Goal: Communication & Community: Participate in discussion

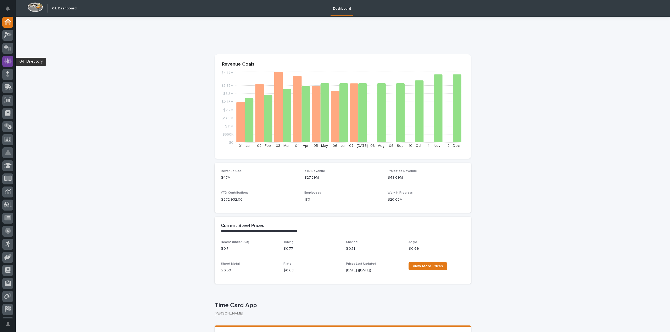
click at [9, 58] on icon at bounding box center [8, 61] width 8 height 6
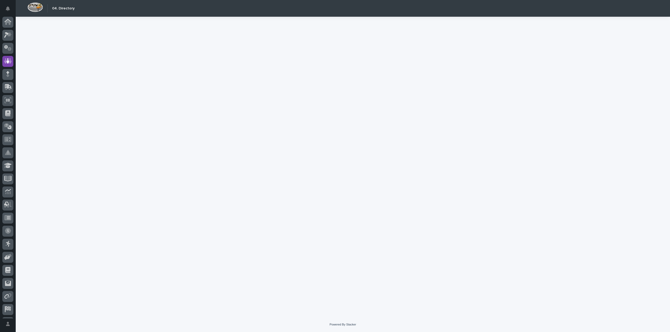
scroll to position [12, 0]
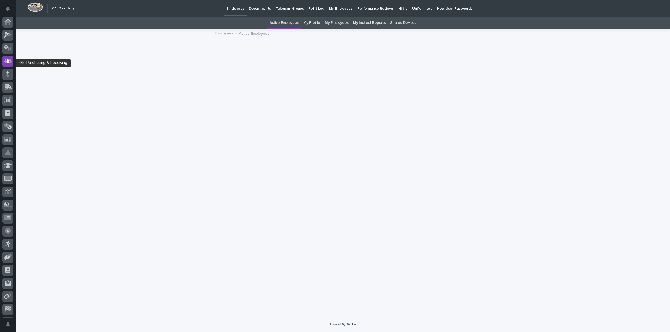
scroll to position [12, 0]
click at [398, 8] on p "Hiring" at bounding box center [402, 5] width 9 height 11
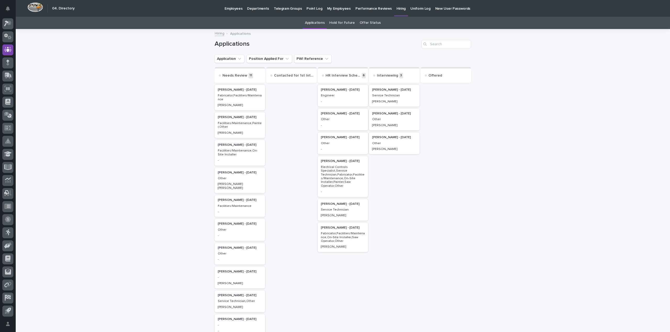
click at [372, 93] on div "Service Technician" at bounding box center [394, 95] width 44 height 5
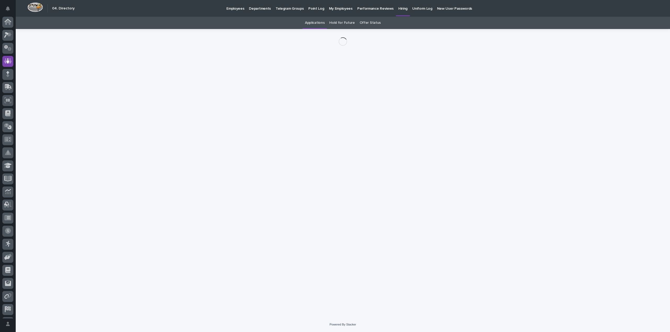
scroll to position [12, 0]
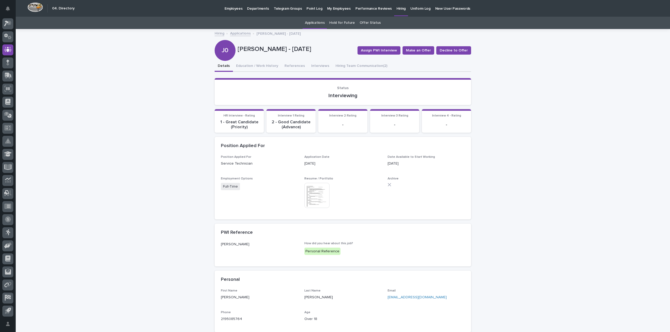
click at [320, 193] on img at bounding box center [316, 195] width 25 height 25
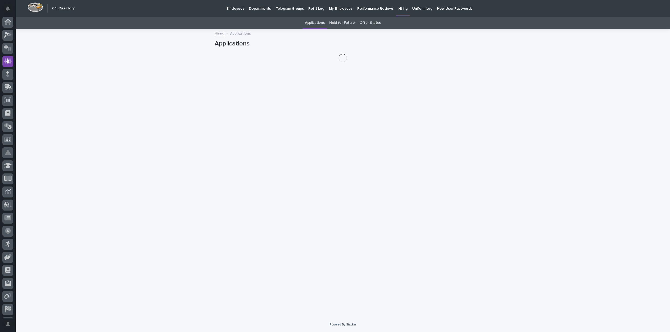
scroll to position [12, 0]
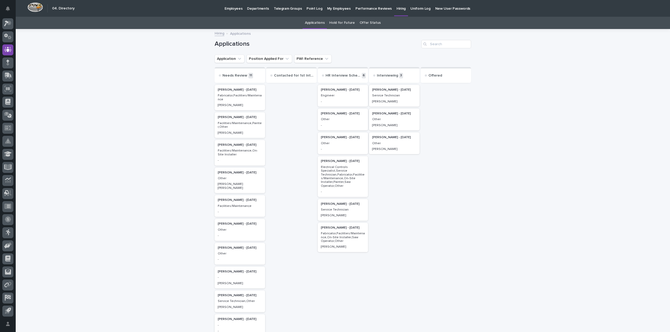
click at [377, 138] on p "[PERSON_NAME] - [DATE]" at bounding box center [394, 138] width 44 height 4
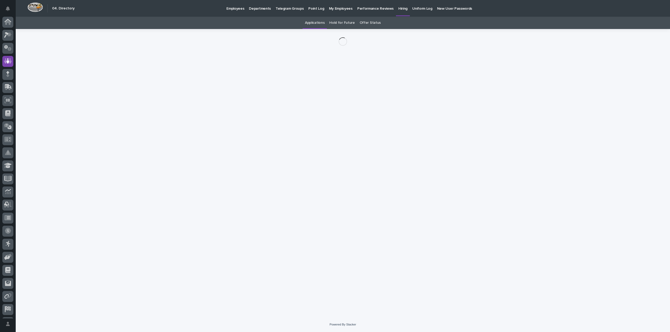
scroll to position [12, 0]
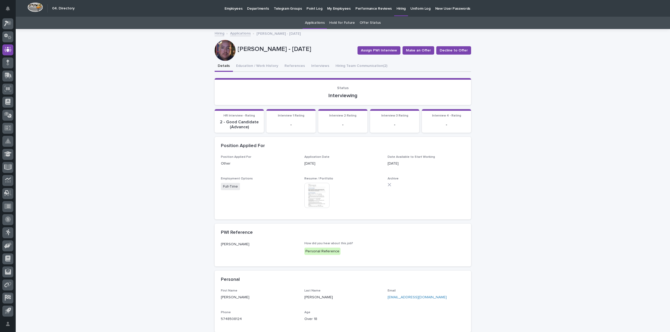
click at [225, 52] on div at bounding box center [224, 50] width 21 height 21
click at [315, 193] on img at bounding box center [316, 195] width 25 height 25
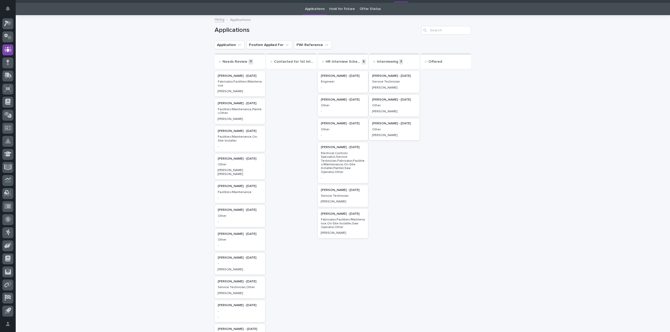
scroll to position [17, 0]
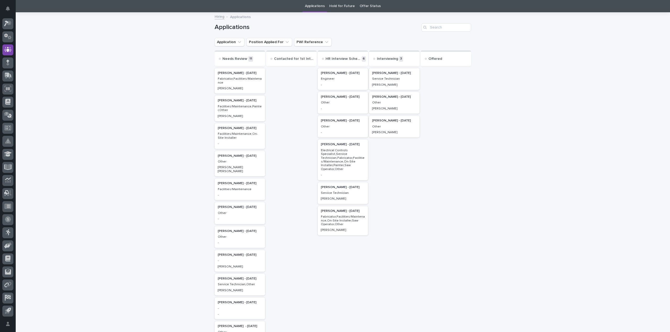
click at [377, 99] on h2 "[PERSON_NAME] - [DATE]" at bounding box center [393, 97] width 47 height 7
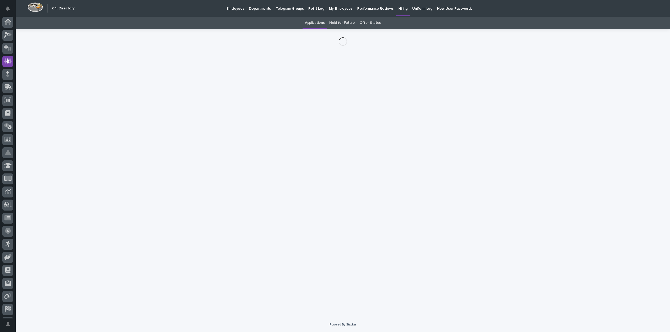
scroll to position [12, 0]
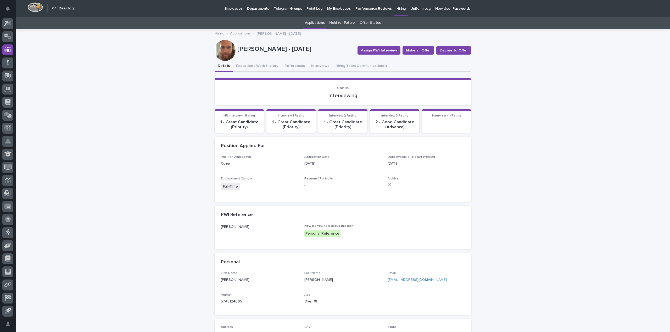
click at [220, 53] on div at bounding box center [224, 50] width 21 height 21
click at [356, 66] on button "Hiring Team Communication (1)" at bounding box center [361, 66] width 58 height 11
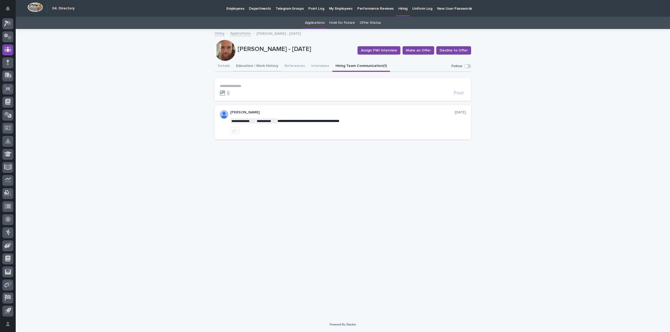
click at [251, 66] on button "Education / Work History" at bounding box center [257, 66] width 48 height 11
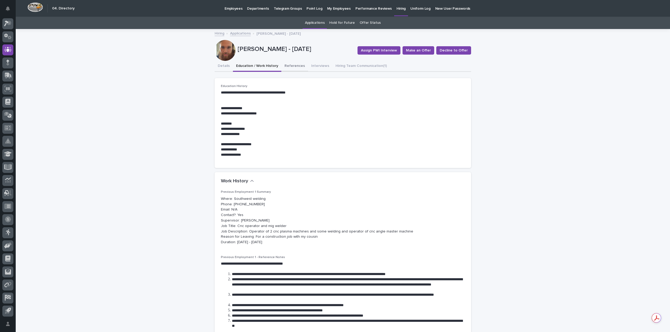
click at [297, 66] on button "References" at bounding box center [294, 66] width 27 height 11
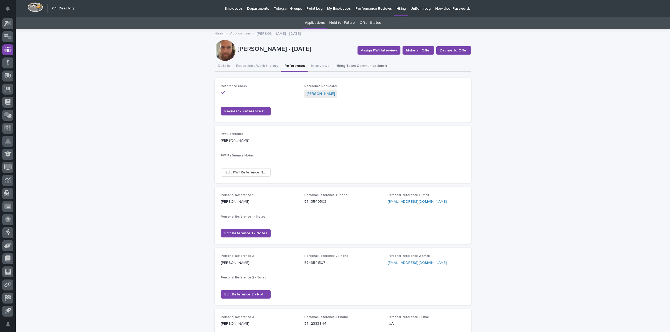
click at [359, 67] on button "Hiring Team Communication (1)" at bounding box center [361, 66] width 58 height 11
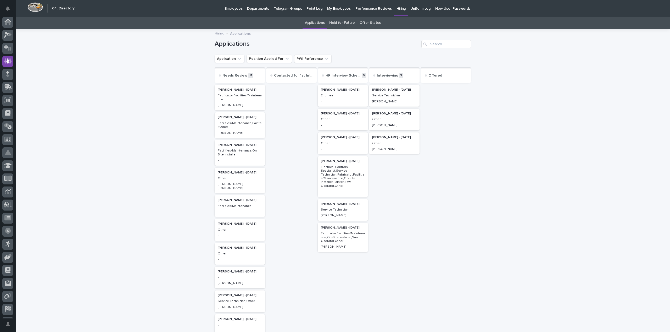
scroll to position [17, 0]
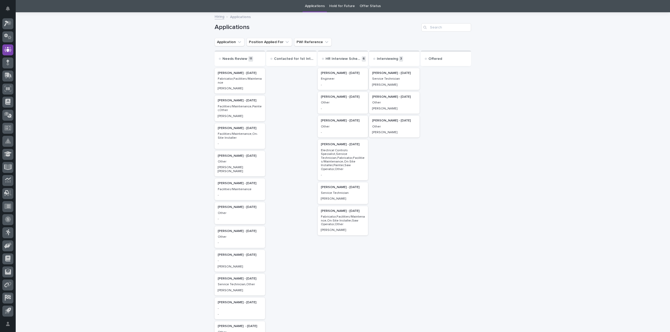
click at [336, 97] on p "[PERSON_NAME] - [DATE]" at bounding box center [343, 97] width 44 height 4
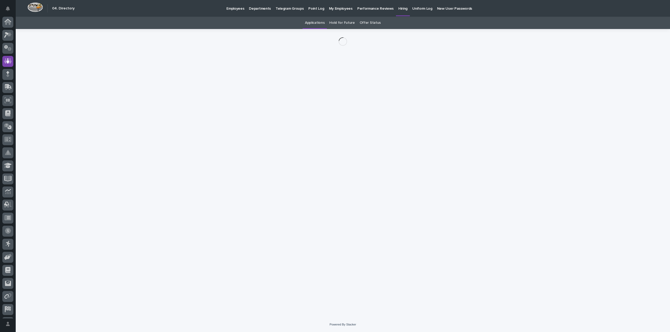
scroll to position [12, 0]
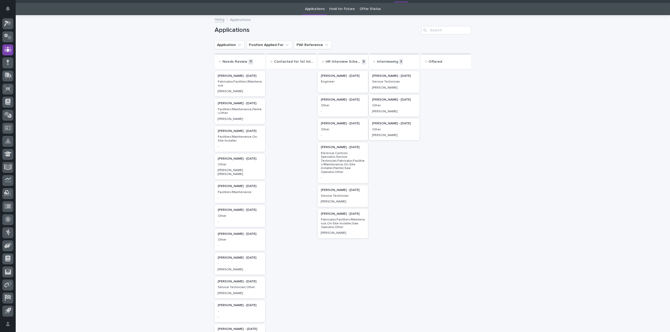
scroll to position [17, 0]
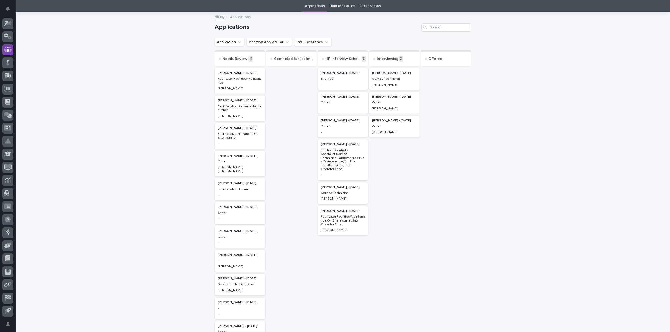
click at [342, 126] on p "Other" at bounding box center [343, 127] width 44 height 4
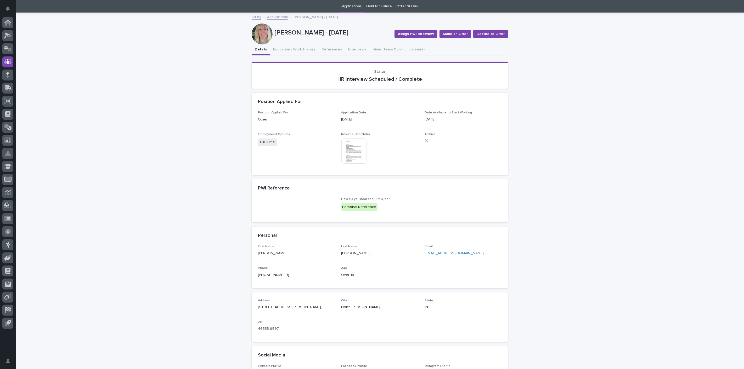
click at [344, 148] on img at bounding box center [353, 151] width 25 height 25
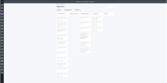
scroll to position [16, 0]
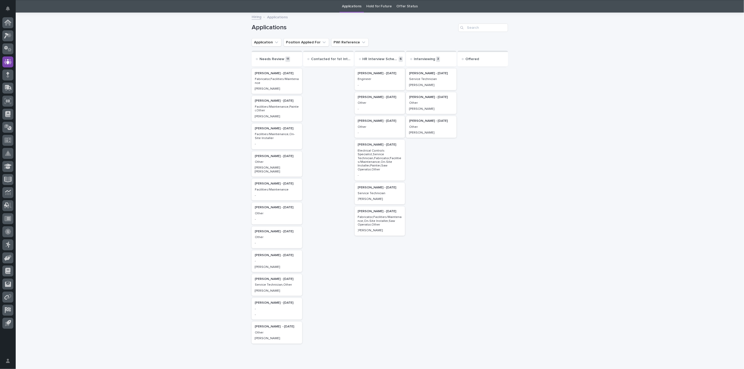
click at [366, 144] on p "[PERSON_NAME] - [DATE]" at bounding box center [380, 145] width 44 height 4
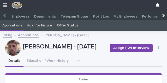
scroll to position [4, 0]
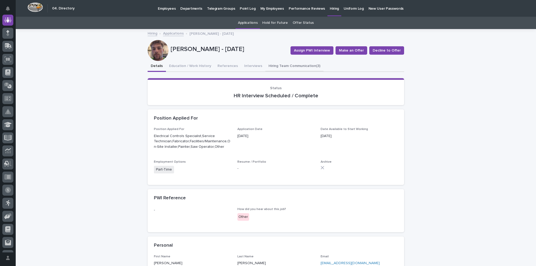
click at [282, 64] on button "Hiring Team Communication (3)" at bounding box center [294, 66] width 58 height 11
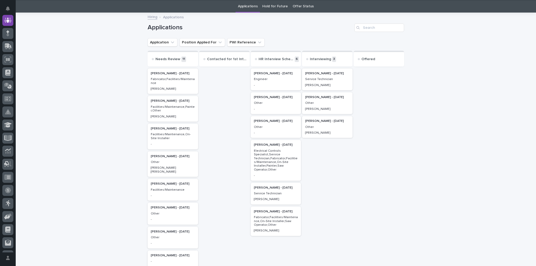
click at [283, 151] on p "Electrical Controls Specialist,Service Technician,Fabricator,Facilities/Mainten…" at bounding box center [276, 160] width 44 height 22
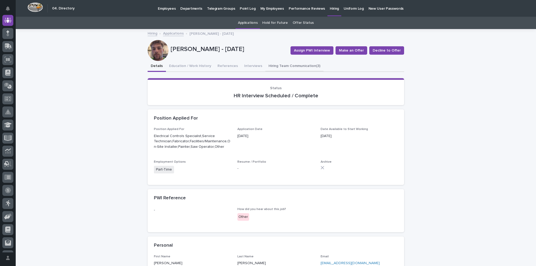
click at [294, 63] on button "Hiring Team Communication (3)" at bounding box center [294, 66] width 58 height 11
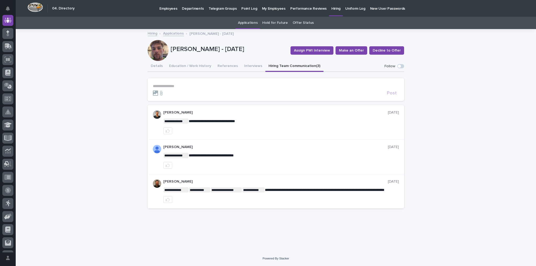
click at [181, 86] on p "**********" at bounding box center [276, 86] width 246 height 4
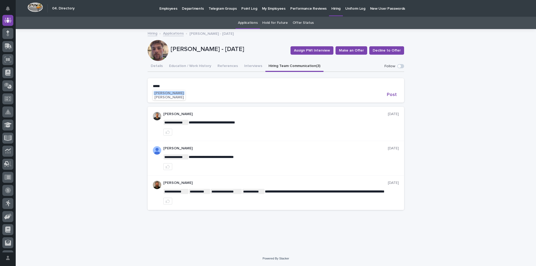
click at [173, 92] on span "[PERSON_NAME]" at bounding box center [168, 93] width 29 height 4
click at [183, 86] on p "**********" at bounding box center [276, 86] width 246 height 5
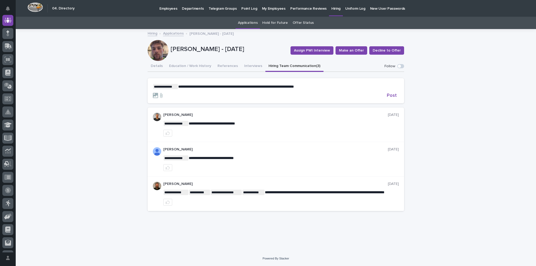
click at [294, 86] on span "**********" at bounding box center [236, 87] width 116 height 4
click at [393, 95] on span "Post" at bounding box center [392, 95] width 10 height 5
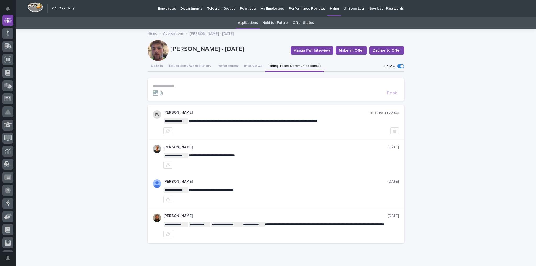
click at [330, 7] on p "Hiring" at bounding box center [334, 5] width 9 height 11
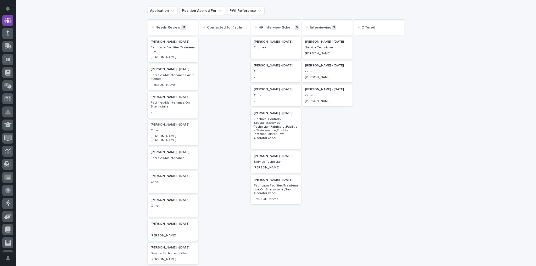
scroll to position [42, 0]
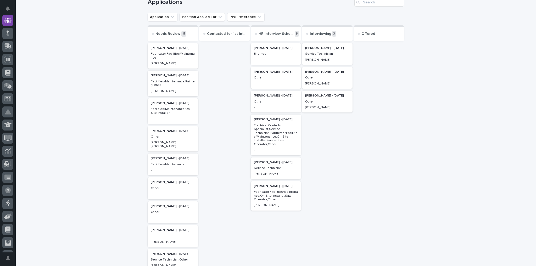
click at [261, 168] on p "Service Technician" at bounding box center [276, 168] width 44 height 4
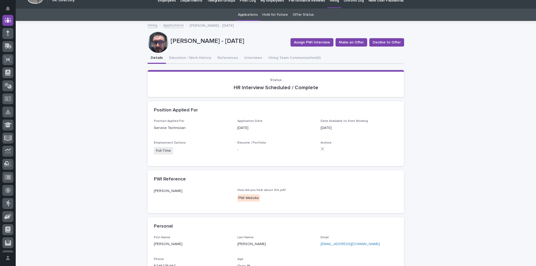
scroll to position [21, 0]
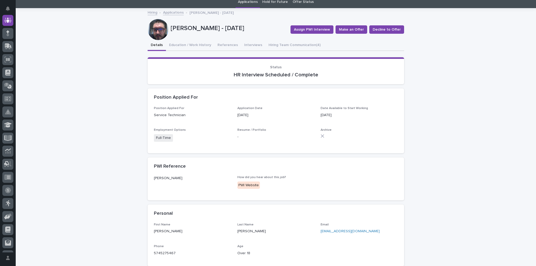
click at [153, 29] on div at bounding box center [158, 29] width 21 height 21
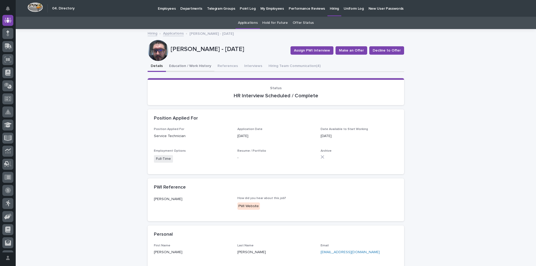
click at [191, 64] on button "Education / Work History" at bounding box center [190, 66] width 48 height 11
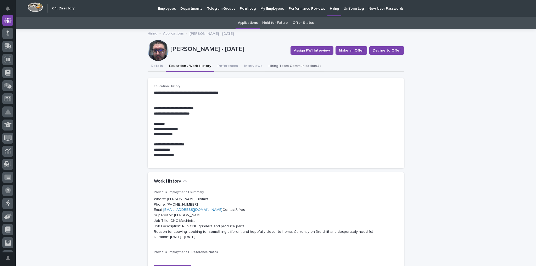
click at [296, 65] on button "Hiring Team Communication (4)" at bounding box center [294, 66] width 58 height 11
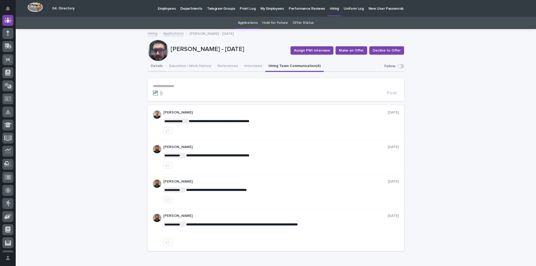
click at [153, 63] on button "Details" at bounding box center [157, 66] width 18 height 11
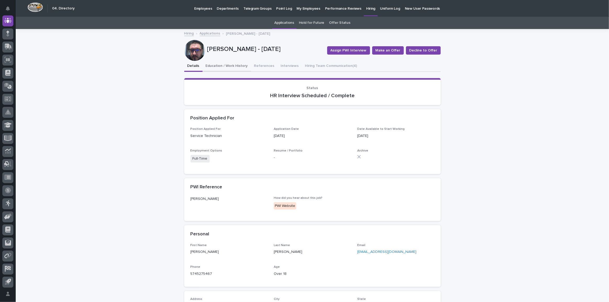
click at [232, 65] on button "Education / Work History" at bounding box center [226, 66] width 48 height 11
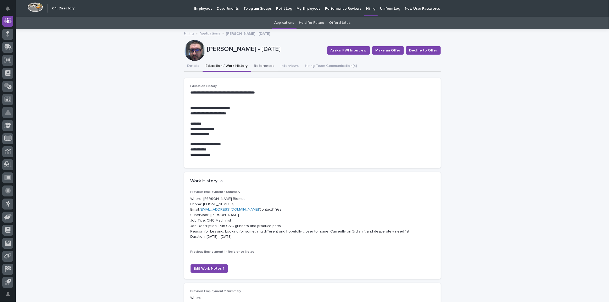
click at [259, 66] on button "References" at bounding box center [264, 66] width 27 height 11
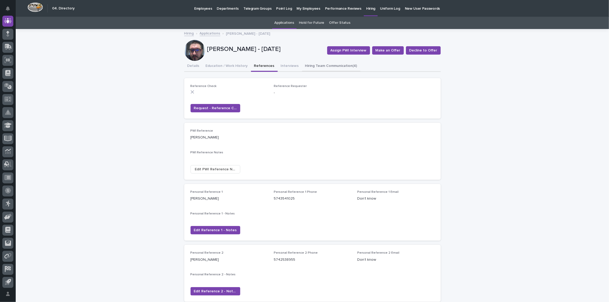
click at [278, 64] on button "Interviews" at bounding box center [290, 66] width 24 height 11
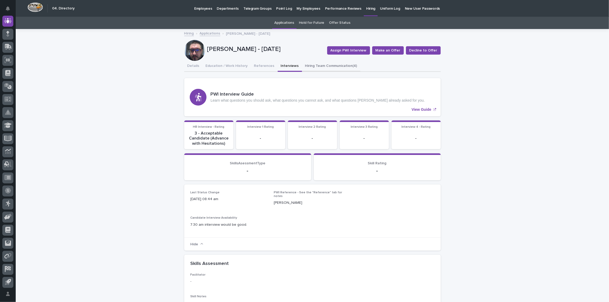
click at [315, 64] on button "Hiring Team Communication (4)" at bounding box center [331, 66] width 58 height 11
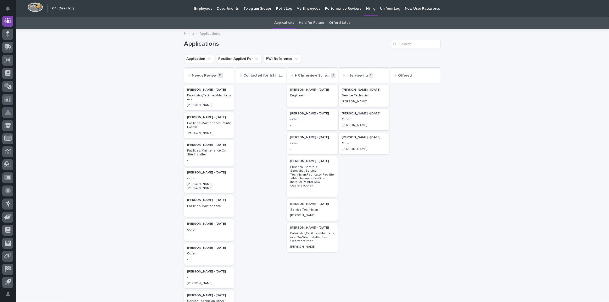
click at [196, 89] on p "[PERSON_NAME] - [DATE]" at bounding box center [209, 90] width 44 height 4
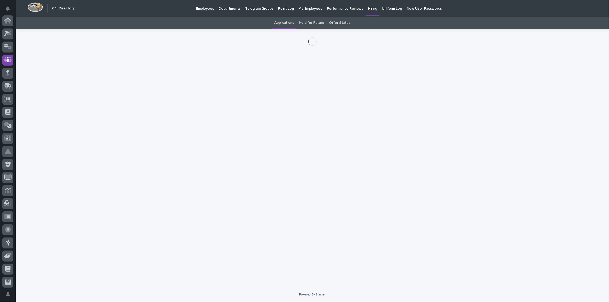
scroll to position [39, 0]
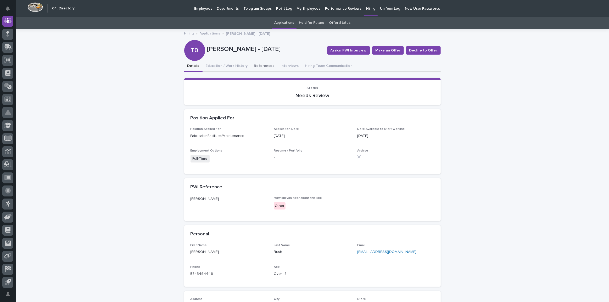
click at [253, 66] on button "References" at bounding box center [264, 66] width 27 height 11
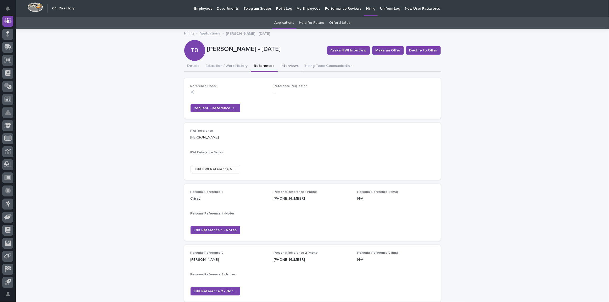
click at [284, 66] on button "Interviews" at bounding box center [290, 66] width 24 height 11
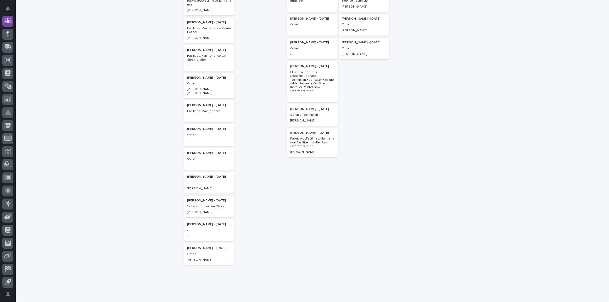
scroll to position [127, 0]
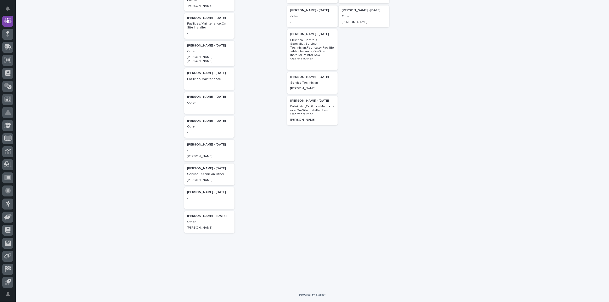
click at [203, 166] on div "[PERSON_NAME] - [DATE]" at bounding box center [209, 168] width 44 height 5
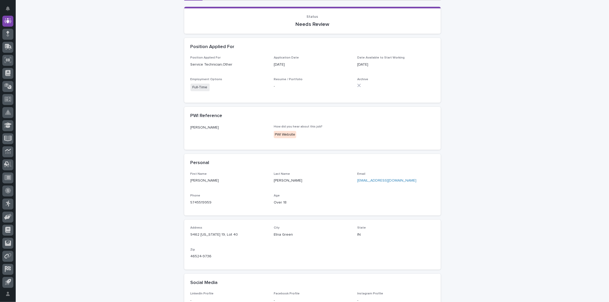
scroll to position [128, 0]
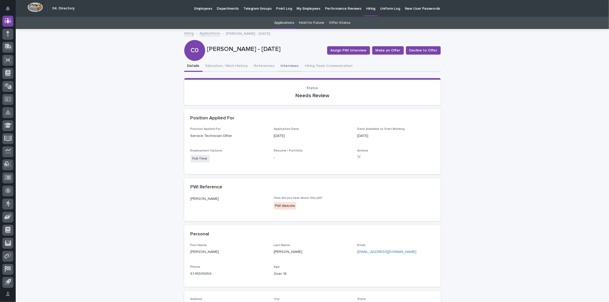
click at [283, 66] on button "Interviews" at bounding box center [290, 66] width 24 height 11
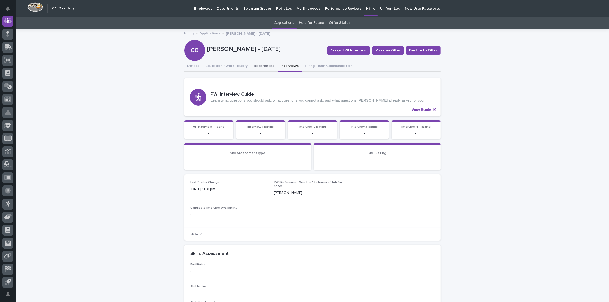
click at [258, 64] on button "References" at bounding box center [264, 66] width 27 height 11
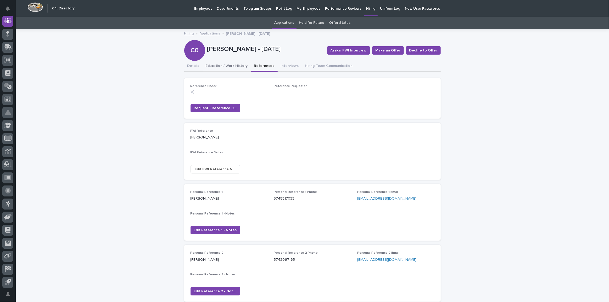
click at [228, 65] on button "Education / Work History" at bounding box center [226, 66] width 48 height 11
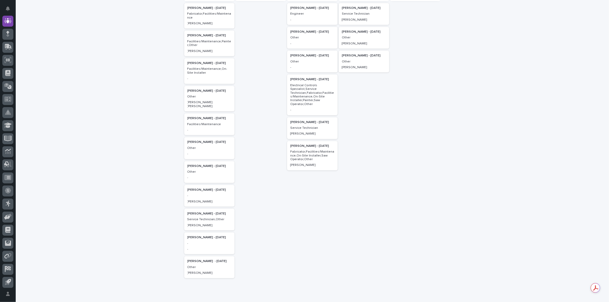
scroll to position [88, 0]
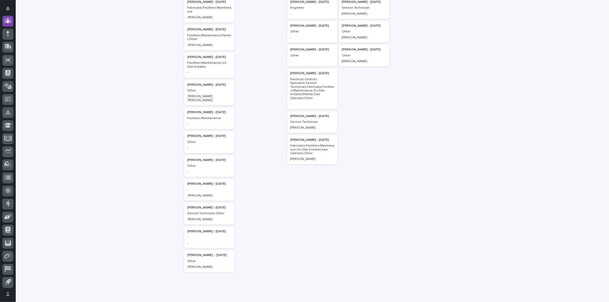
click at [203, 182] on p "[PERSON_NAME] - [DATE]" at bounding box center [209, 184] width 44 height 4
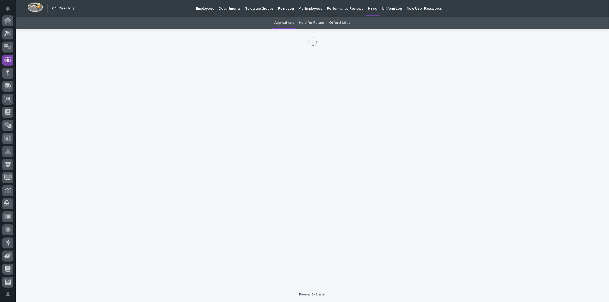
scroll to position [39, 0]
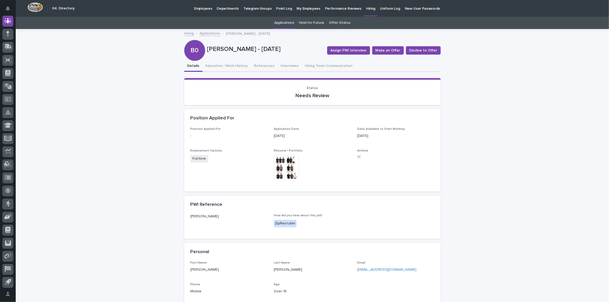
click at [286, 168] on img at bounding box center [286, 167] width 25 height 25
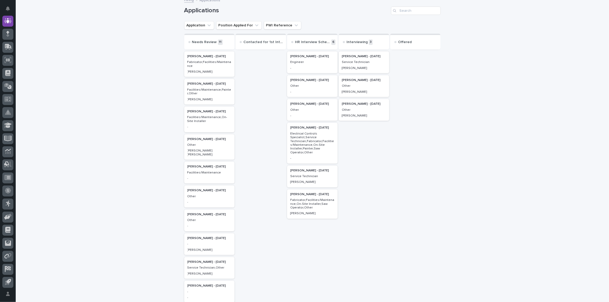
scroll to position [40, 0]
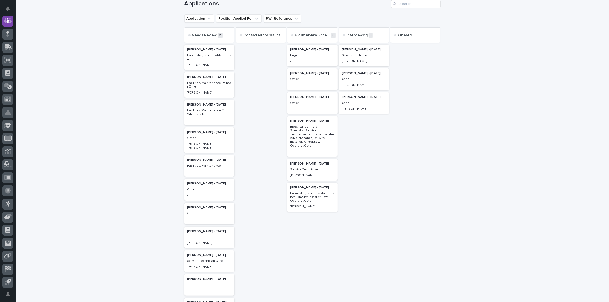
click at [203, 158] on p "[PERSON_NAME] - [DATE]" at bounding box center [209, 160] width 44 height 4
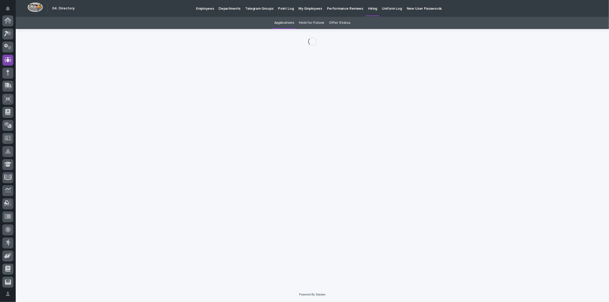
scroll to position [39, 0]
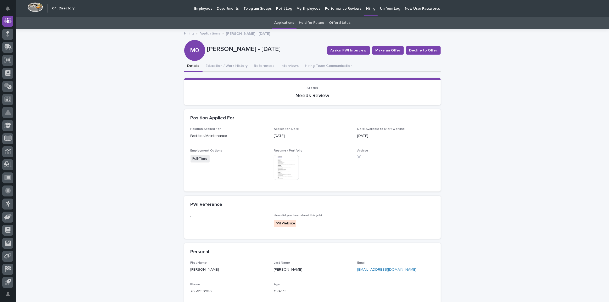
click at [286, 158] on img at bounding box center [286, 167] width 25 height 25
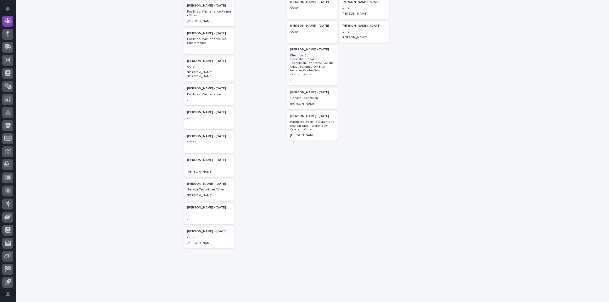
scroll to position [127, 0]
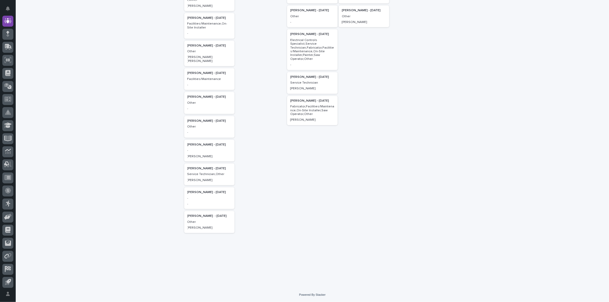
click at [201, 216] on p "[PERSON_NAME] - [DATE]" at bounding box center [209, 216] width 44 height 4
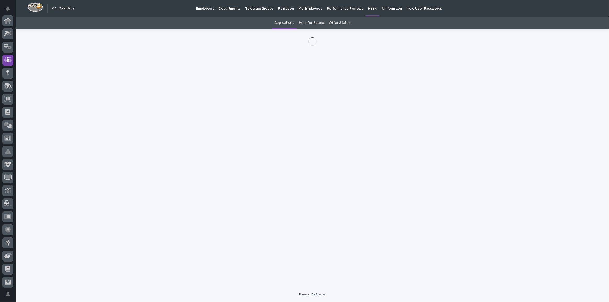
scroll to position [39, 0]
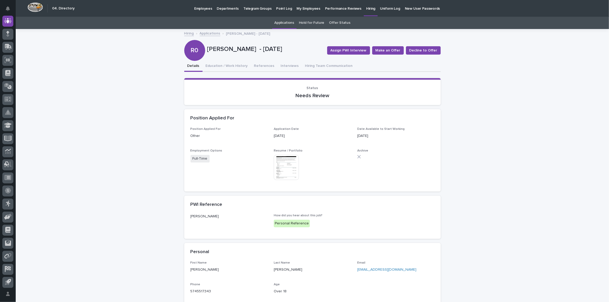
click at [284, 151] on span "Resume / Portfolio" at bounding box center [288, 150] width 29 height 3
click at [282, 158] on img at bounding box center [286, 167] width 25 height 25
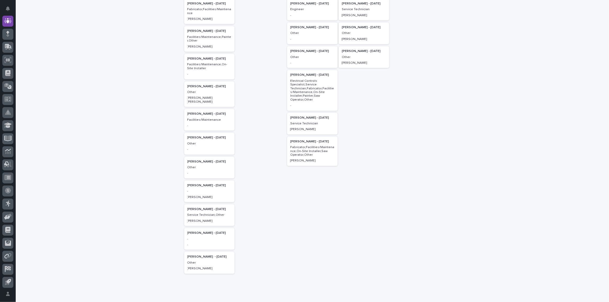
scroll to position [88, 0]
click at [199, 134] on p "[PERSON_NAME] - [DATE]" at bounding box center [209, 136] width 44 height 4
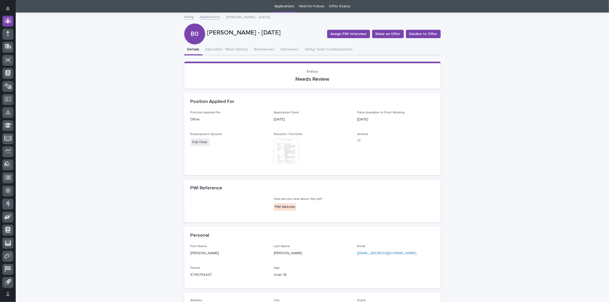
scroll to position [24, 0]
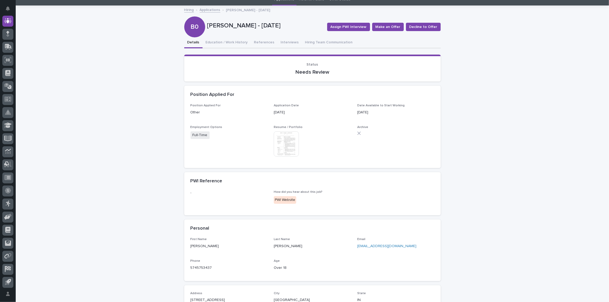
click at [288, 148] on img at bounding box center [286, 144] width 25 height 25
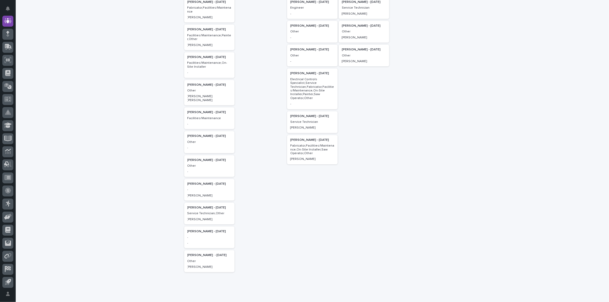
scroll to position [64, 0]
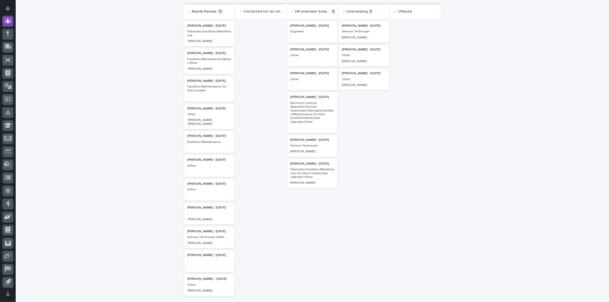
click at [201, 254] on p "[PERSON_NAME] - [DATE]" at bounding box center [209, 256] width 44 height 4
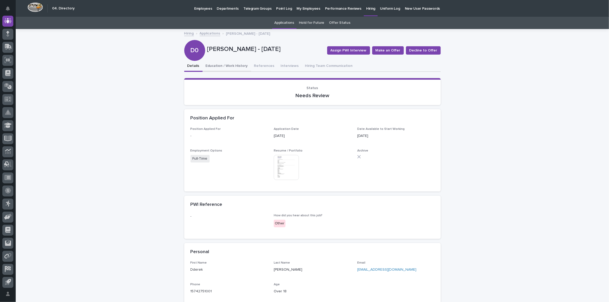
click at [211, 64] on button "Education / Work History" at bounding box center [226, 66] width 48 height 11
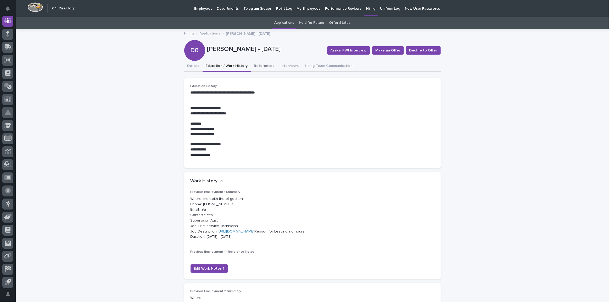
click at [258, 65] on button "References" at bounding box center [264, 66] width 27 height 11
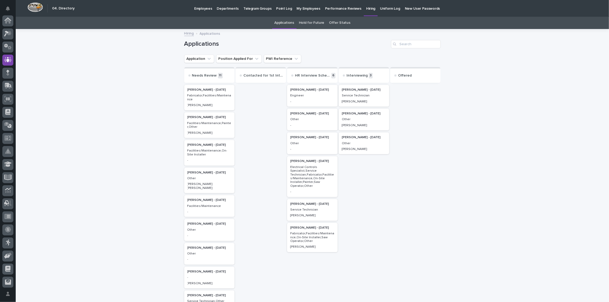
scroll to position [16, 0]
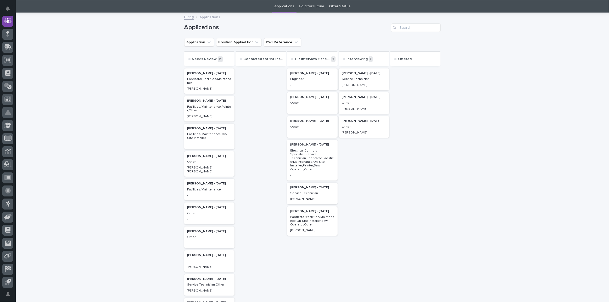
click at [191, 133] on p "Facilities/Maintenance,On-Site Installer" at bounding box center [209, 137] width 44 height 8
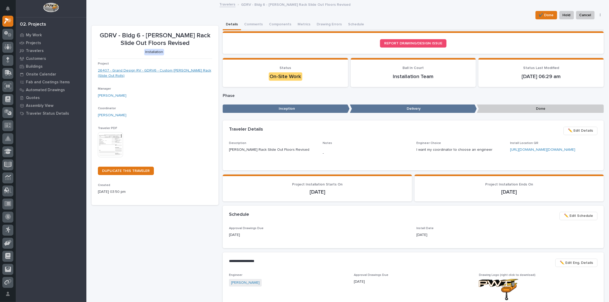
click at [139, 71] on link "26407 - Grand Design RV - GDRV6 - Custom Lino Rack (Slide Out Rolls)" at bounding box center [155, 73] width 114 height 11
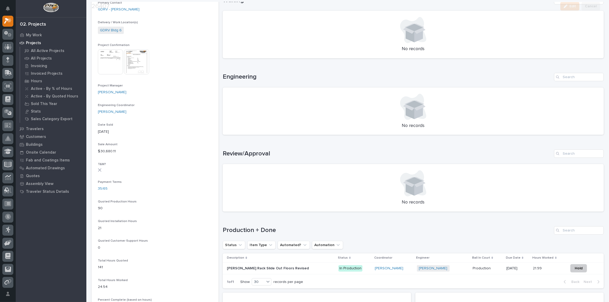
scroll to position [190, 0]
click at [248, 268] on p "Lino Rack Slide Out Floors Revised" at bounding box center [268, 267] width 83 height 5
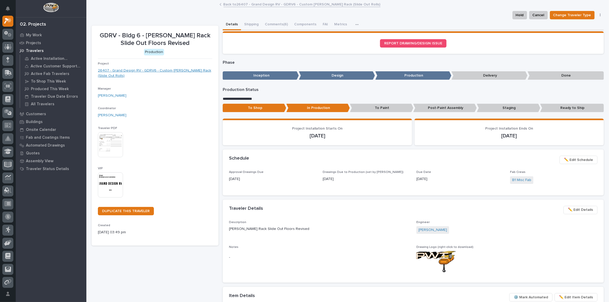
click at [156, 69] on link "26407 - Grand Design RV - GDRV6 - Custom Lino Rack (Slide Out Rolls)" at bounding box center [155, 73] width 114 height 11
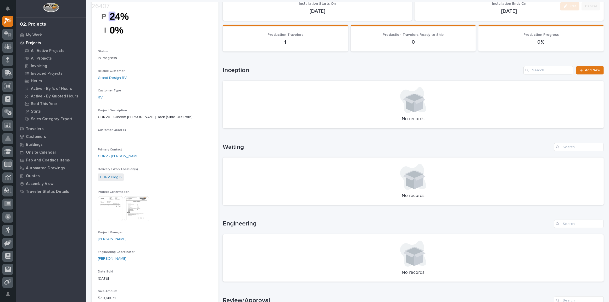
scroll to position [47, 0]
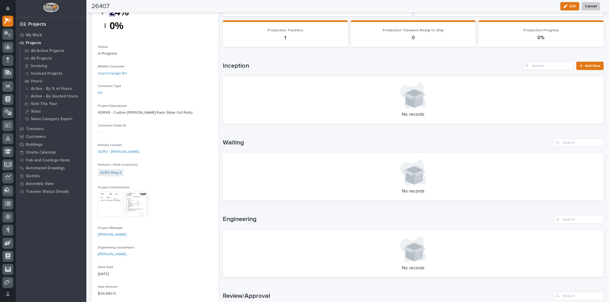
click at [139, 203] on img at bounding box center [136, 204] width 25 height 25
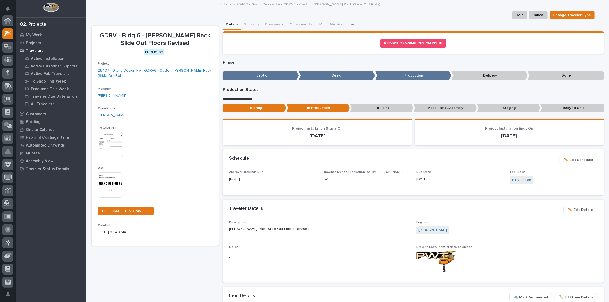
scroll to position [14, 0]
click at [276, 21] on button "Comments (6)" at bounding box center [276, 24] width 29 height 11
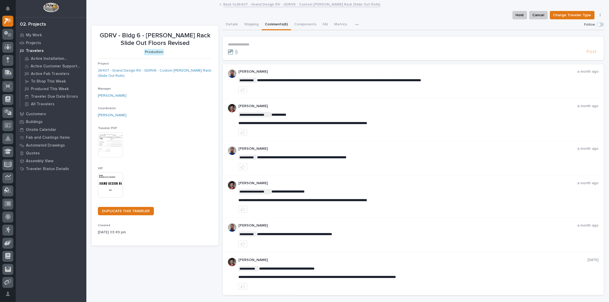
click at [243, 44] on p "**********" at bounding box center [413, 44] width 370 height 4
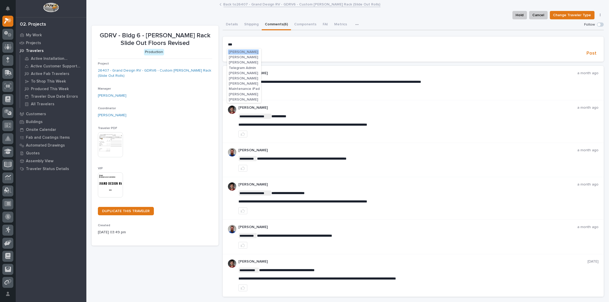
click at [242, 52] on span "[PERSON_NAME]" at bounding box center [243, 52] width 29 height 4
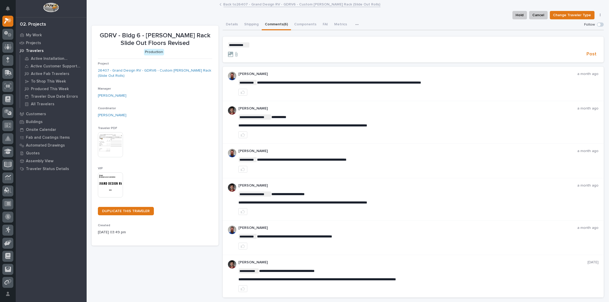
click at [251, 43] on p "**********" at bounding box center [413, 44] width 370 height 5
click at [261, 62] on span "Mark Miller" at bounding box center [264, 63] width 29 height 4
click at [274, 43] on p "**********" at bounding box center [413, 44] width 370 height 5
click at [273, 45] on span "**********" at bounding box center [297, 45] width 55 height 4
click at [587, 53] on span "Post" at bounding box center [591, 54] width 10 height 6
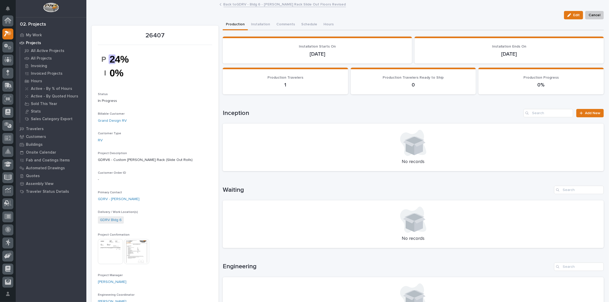
scroll to position [14, 0]
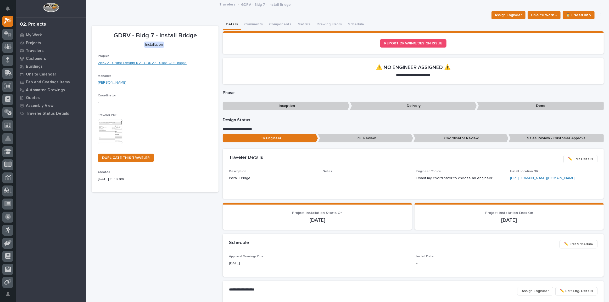
click at [154, 63] on link "26672 - Grand Design RV - GDRV7 - Slide Out Bridge" at bounding box center [142, 62] width 89 height 5
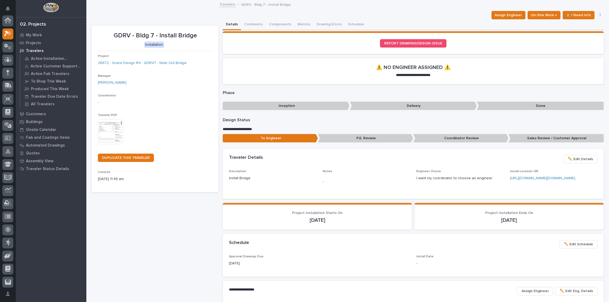
scroll to position [14, 0]
